Goal: Task Accomplishment & Management: Use online tool/utility

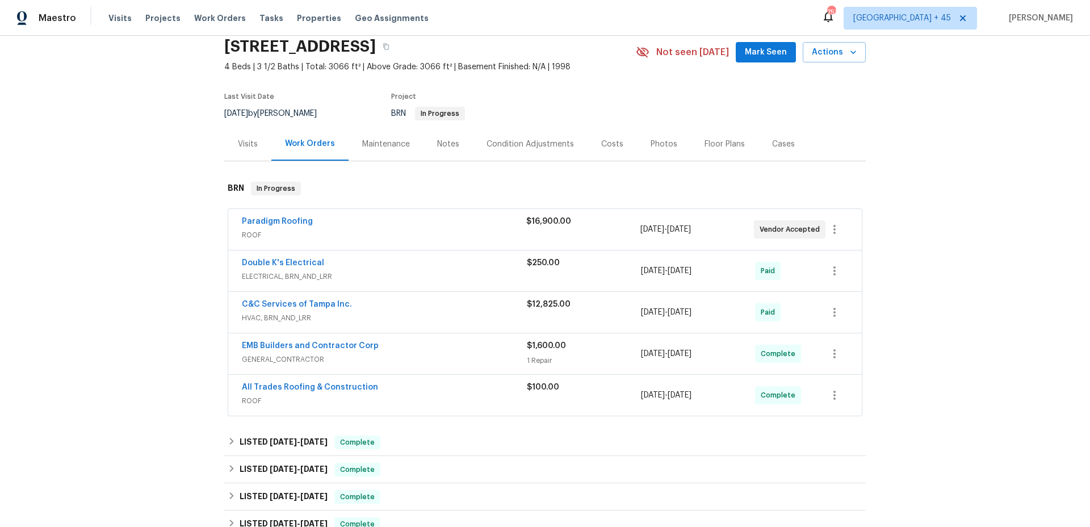
scroll to position [52, 0]
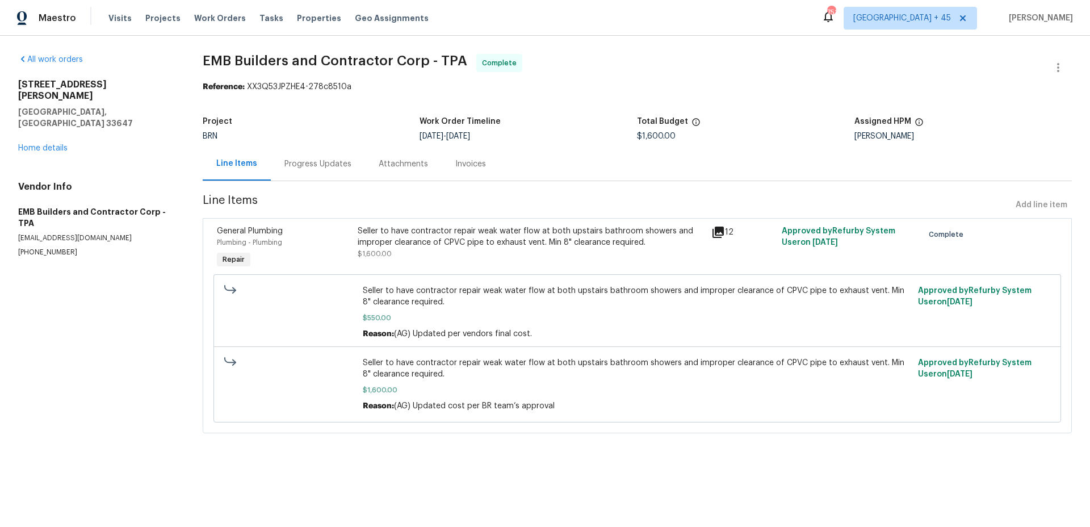
click at [565, 228] on div "Seller to have contractor repair weak water flow at both upstairs bathroom show…" at bounding box center [531, 236] width 346 height 23
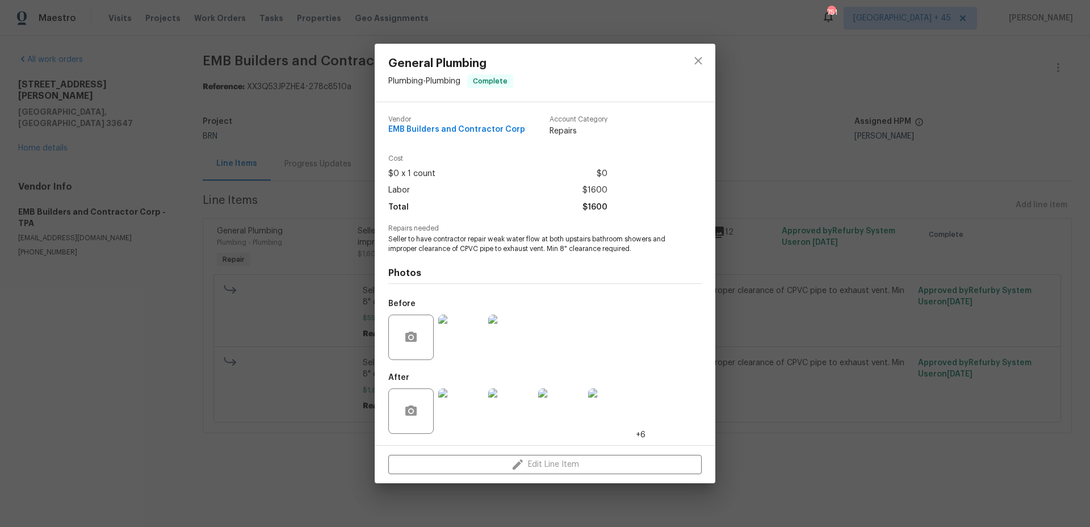
click at [789, 79] on div "General Plumbing Plumbing - Plumbing Complete Vendor EMB Builders and Contracto…" at bounding box center [545, 263] width 1090 height 527
